Goal: Task Accomplishment & Management: Complete application form

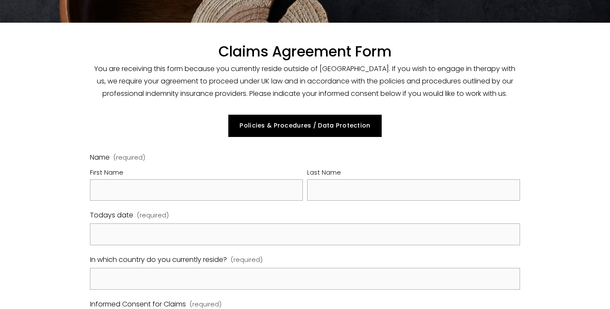
scroll to position [83, 0]
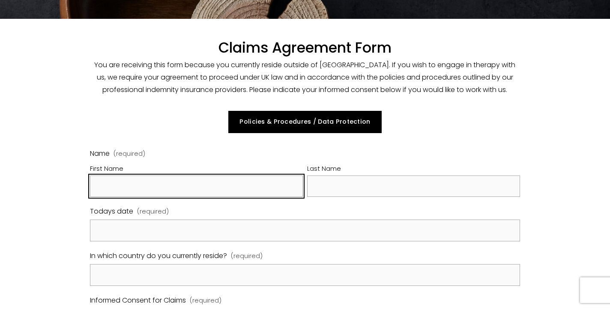
click at [169, 191] on input "First Name" at bounding box center [196, 187] width 213 height 22
type input "[MEDICAL_DATA][PERSON_NAME]"
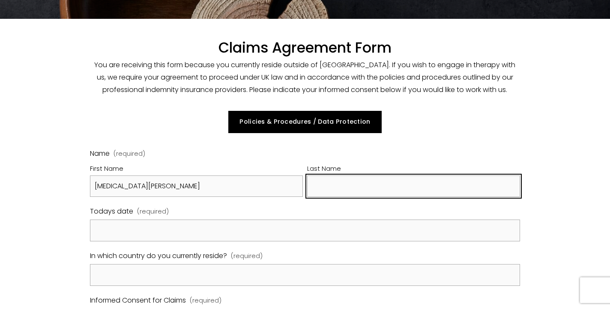
click at [331, 183] on input "Last Name" at bounding box center [413, 187] width 213 height 22
type input "[PERSON_NAME]"
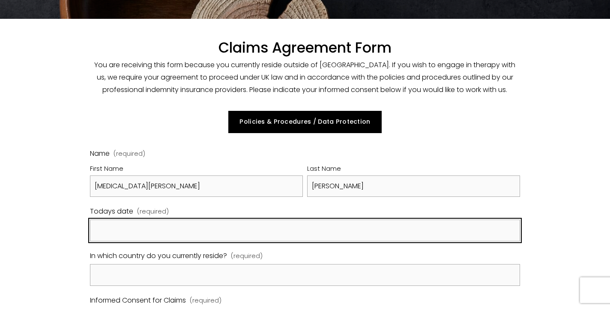
click at [111, 235] on input "Todays date (required)" at bounding box center [305, 231] width 430 height 22
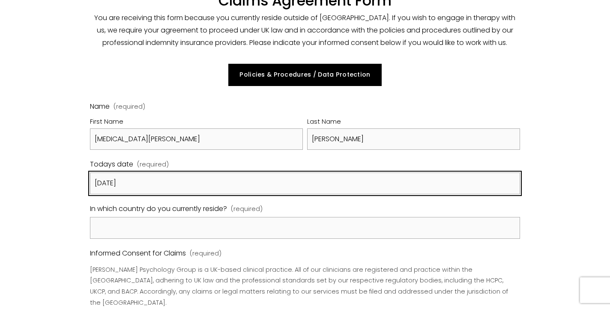
scroll to position [134, 0]
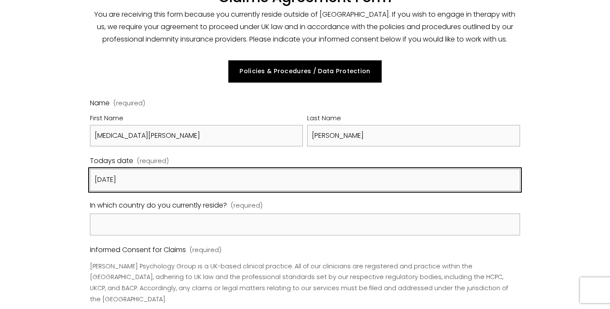
type input "[DATE]"
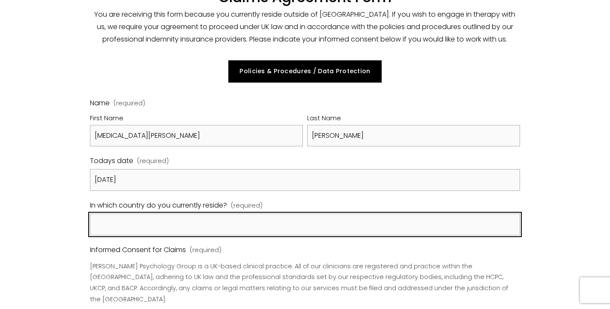
click at [113, 221] on input "In which country do you currently reside? (required)" at bounding box center [305, 225] width 430 height 22
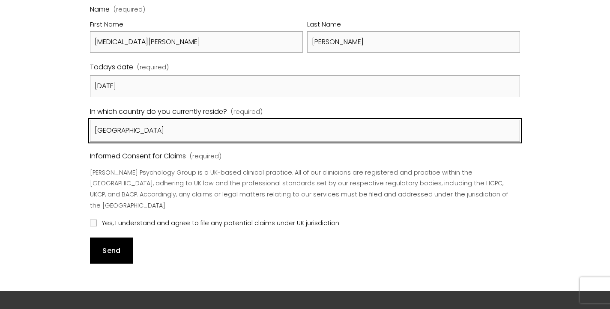
scroll to position [228, 0]
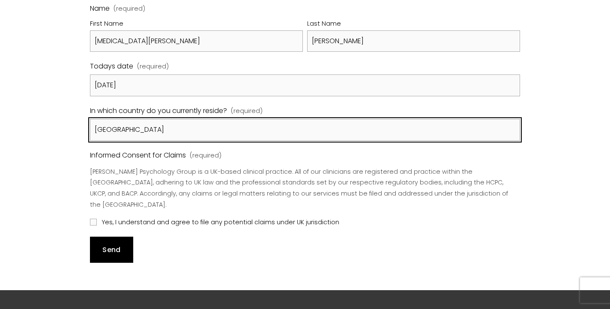
type input "[GEOGRAPHIC_DATA]"
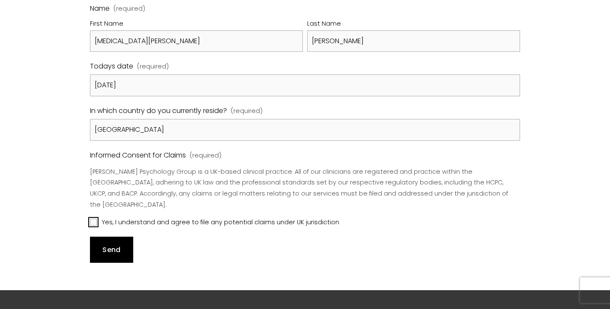
click at [93, 219] on input "Yes, I understand and agree to file any potential claims under UK jurisdiction" at bounding box center [93, 222] width 7 height 7
checkbox input "true"
click at [117, 243] on button "Send Send" at bounding box center [111, 250] width 43 height 26
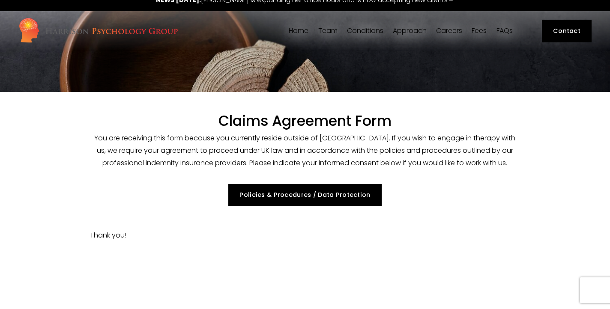
scroll to position [0, 0]
